Goal: Information Seeking & Learning: Check status

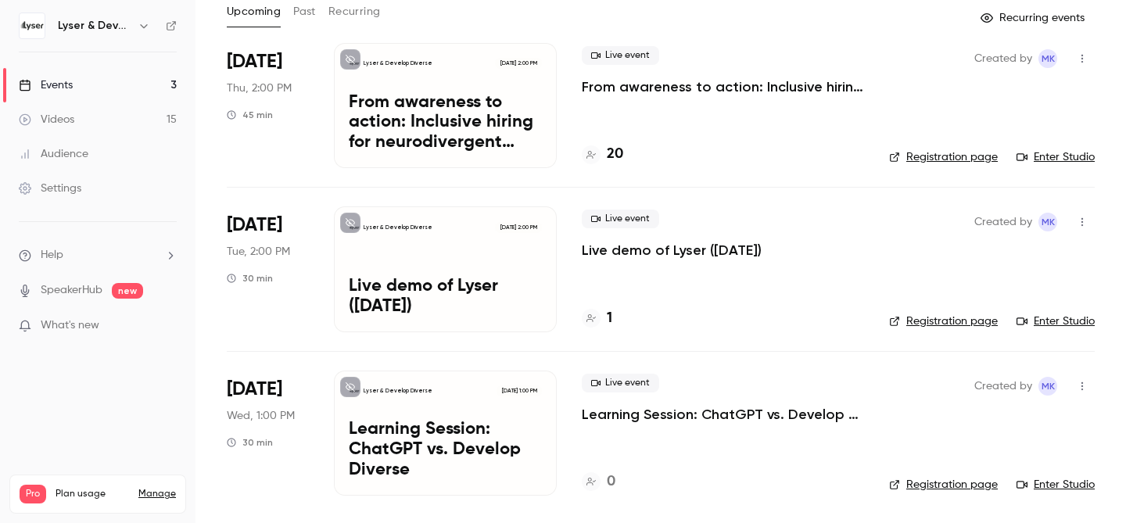
scroll to position [92, 0]
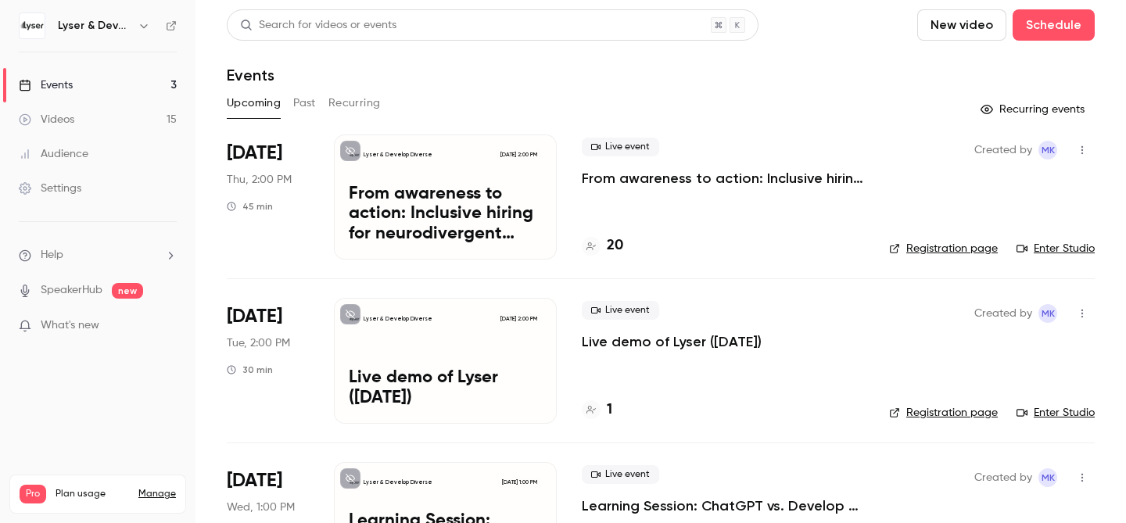
scroll to position [92, 0]
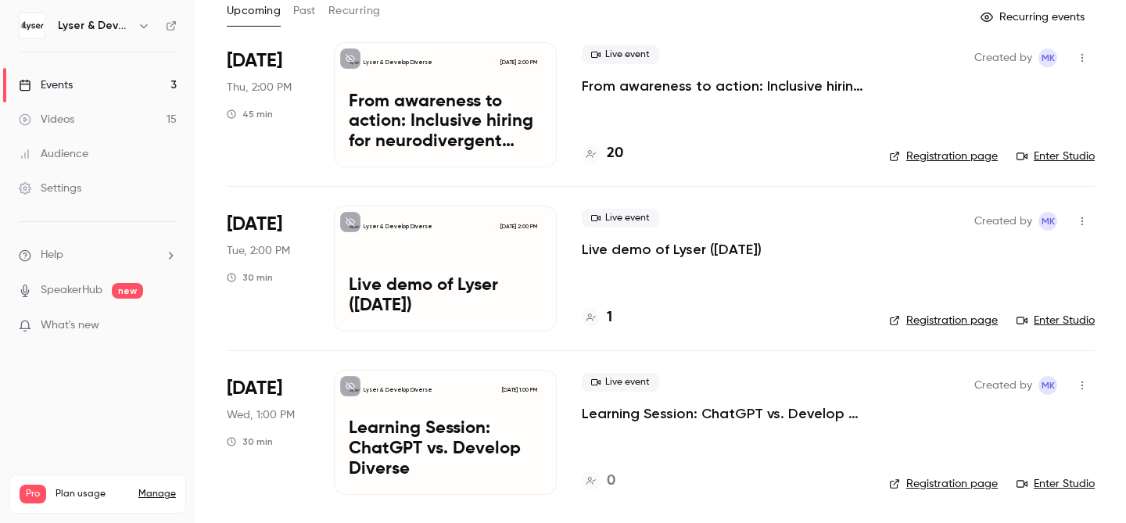
click at [607, 481] on h4 "0" at bounding box center [611, 481] width 9 height 21
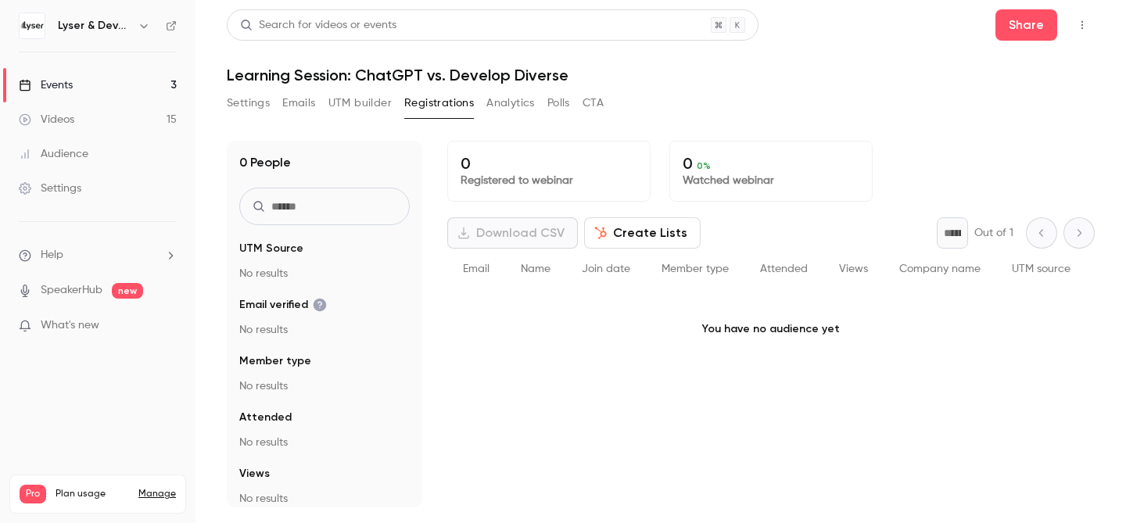
click at [57, 81] on div "Events" at bounding box center [46, 85] width 54 height 16
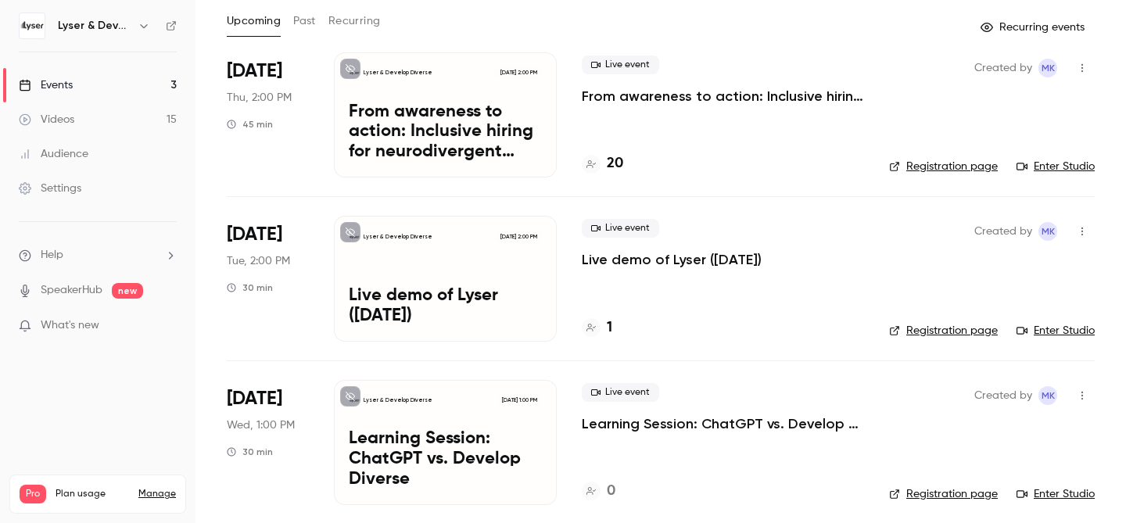
scroll to position [88, 0]
